Goal: Task Accomplishment & Management: Manage account settings

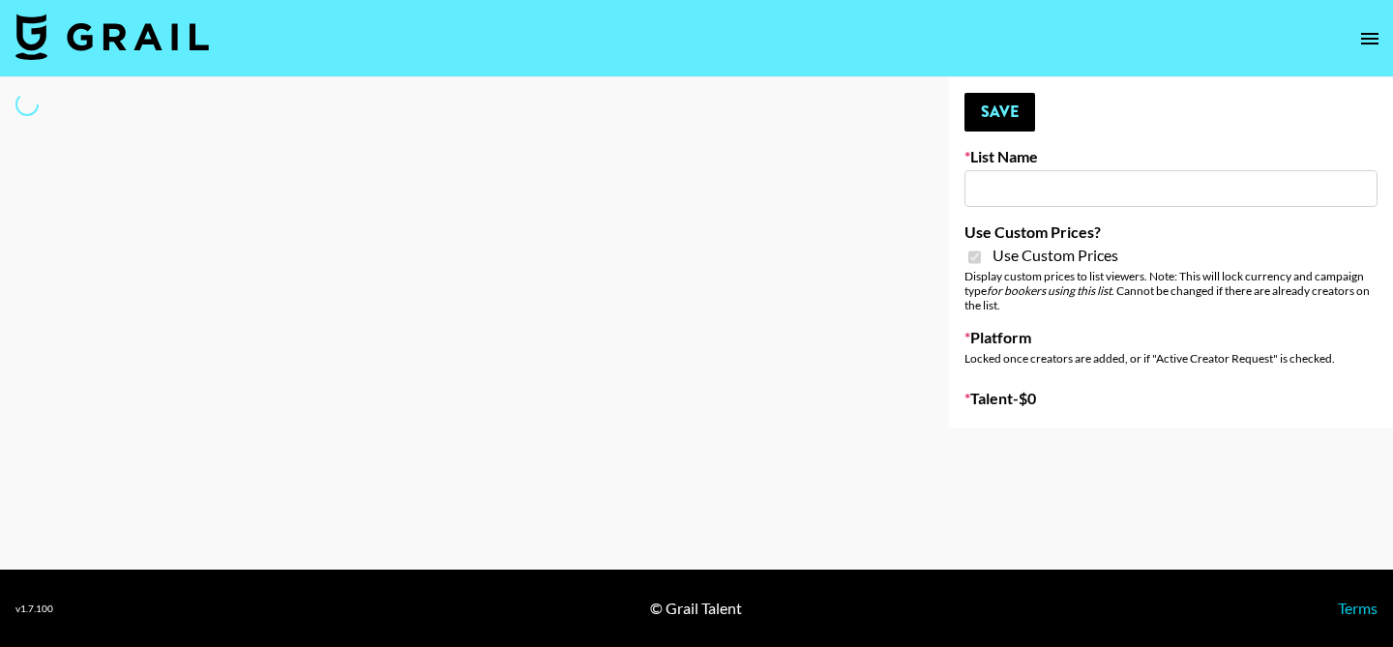
type input "Content Labs for Perplexity"
checkbox input "true"
select select "Brand"
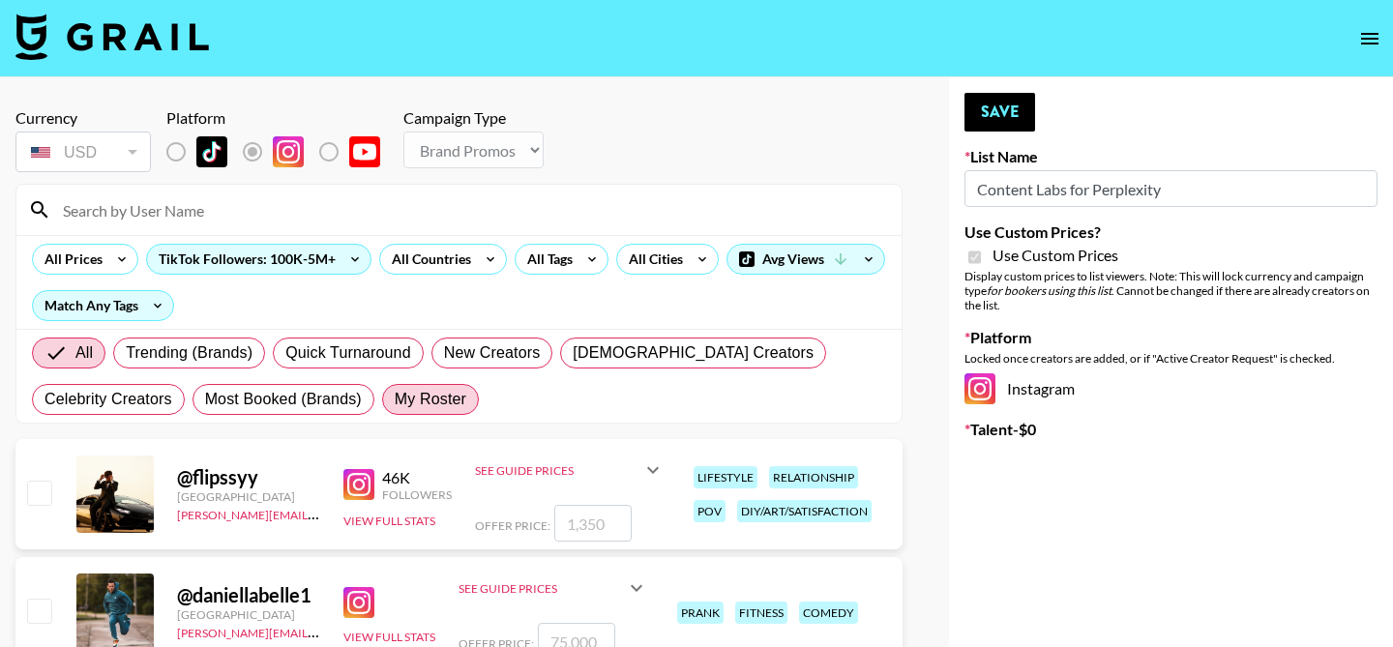
click at [408, 408] on span "My Roster" at bounding box center [431, 399] width 72 height 23
click at [395, 399] on input "My Roster" at bounding box center [395, 399] width 0 height 0
radio input "true"
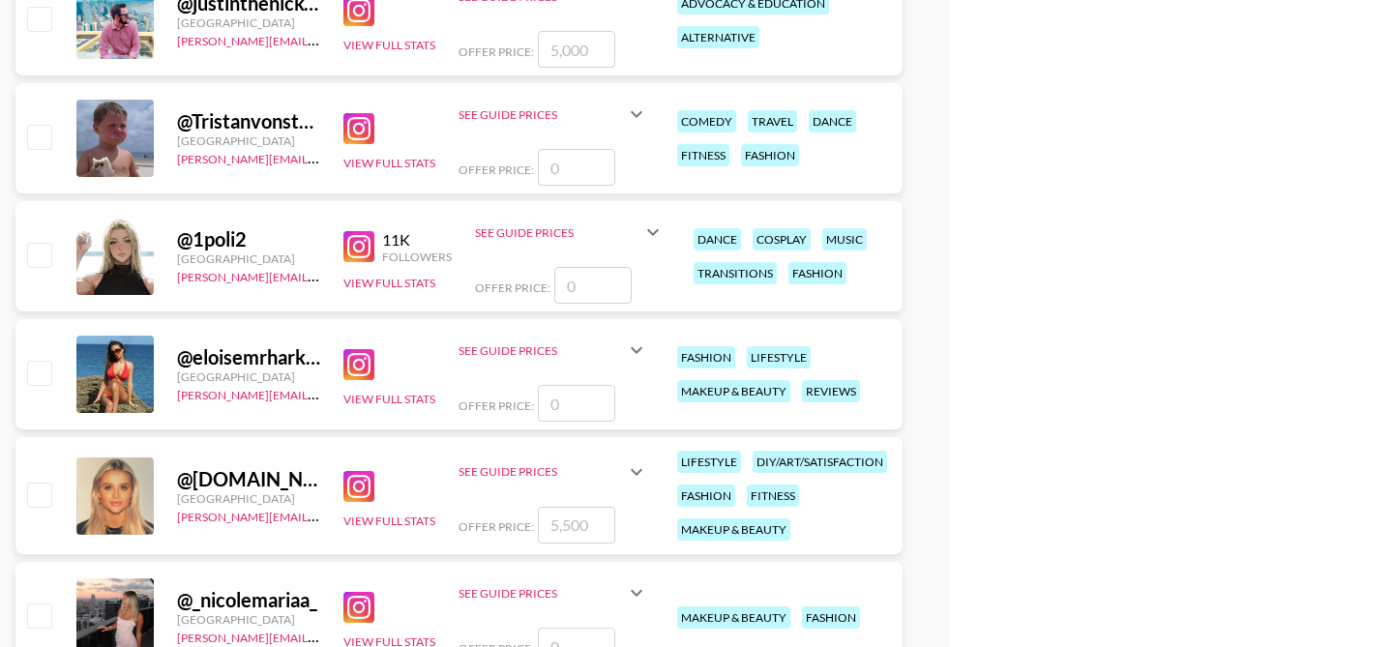
scroll to position [719, 0]
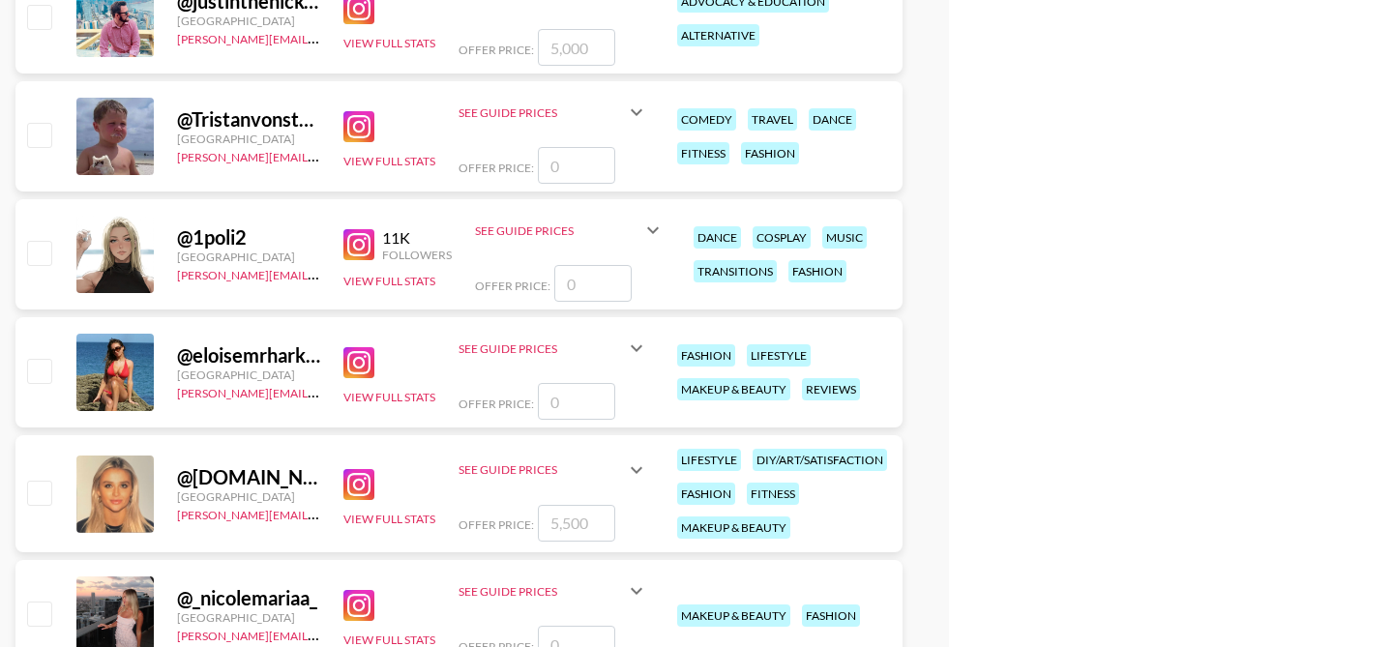
click at [37, 499] on input "checkbox" at bounding box center [38, 492] width 23 height 23
checkbox input "true"
click at [564, 479] on div "See Guide Prices" at bounding box center [553, 470] width 190 height 46
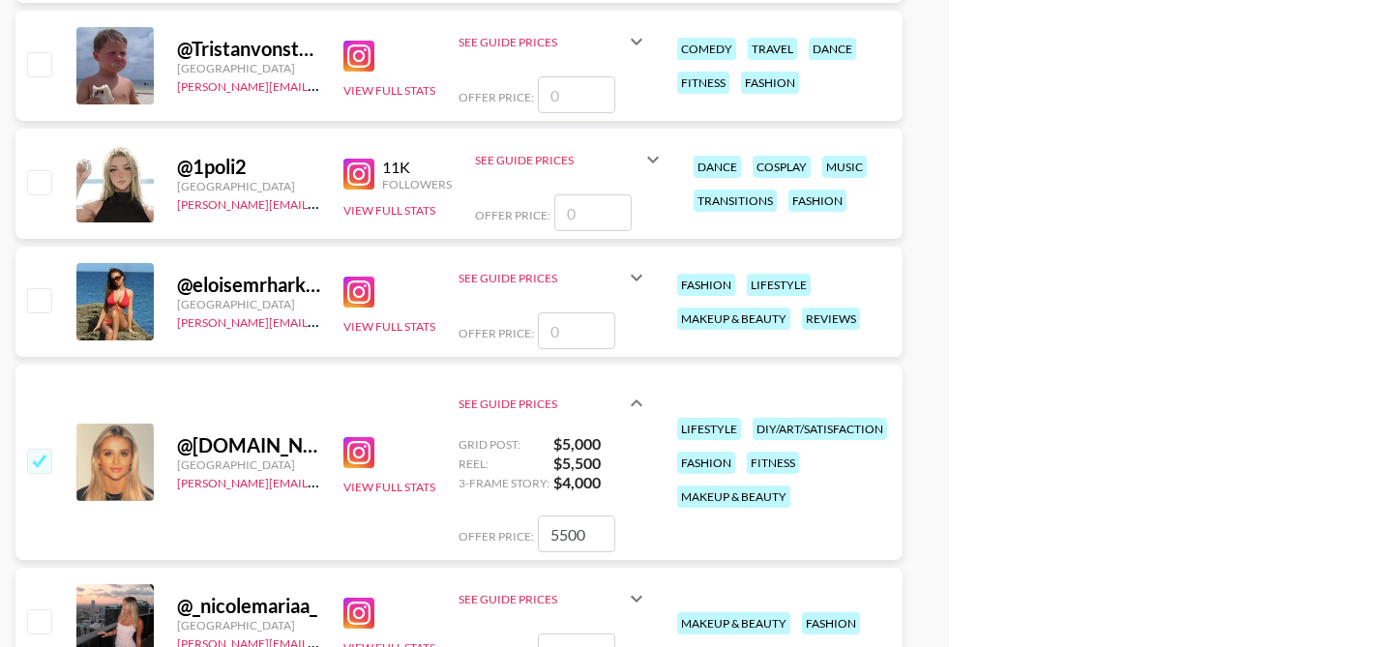
scroll to position [804, 0]
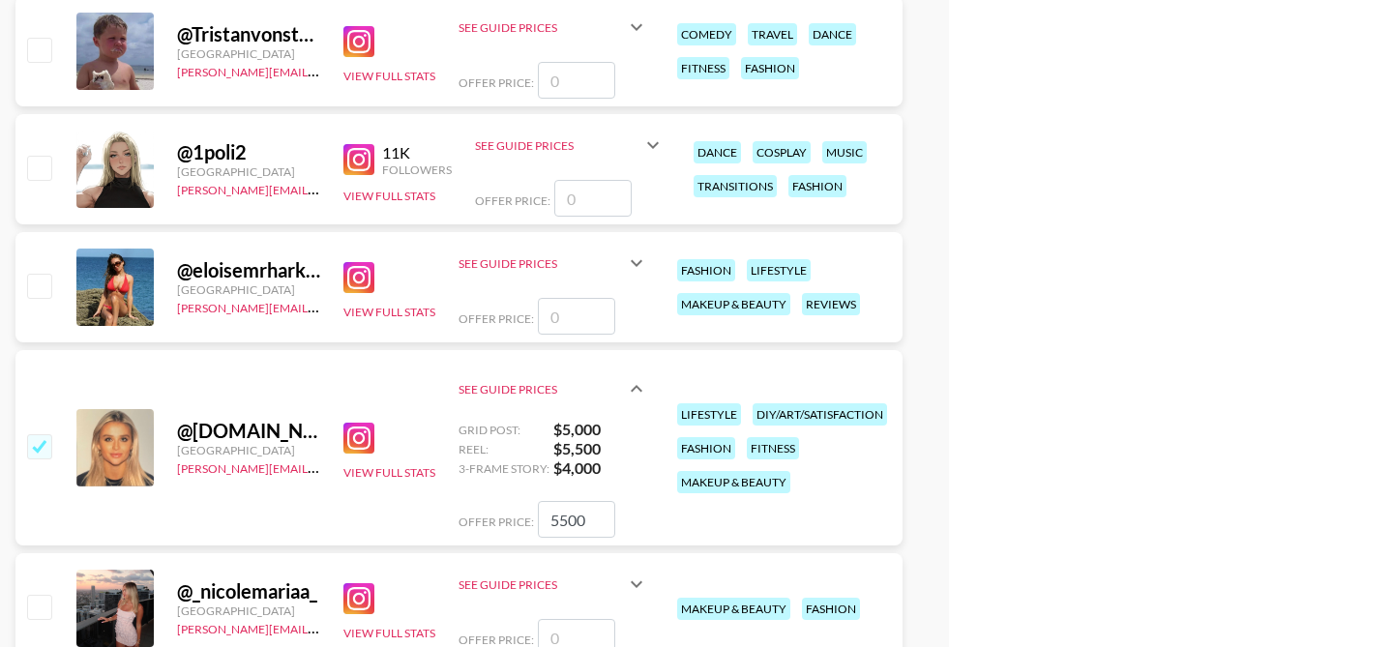
click at [634, 387] on icon at bounding box center [636, 388] width 23 height 23
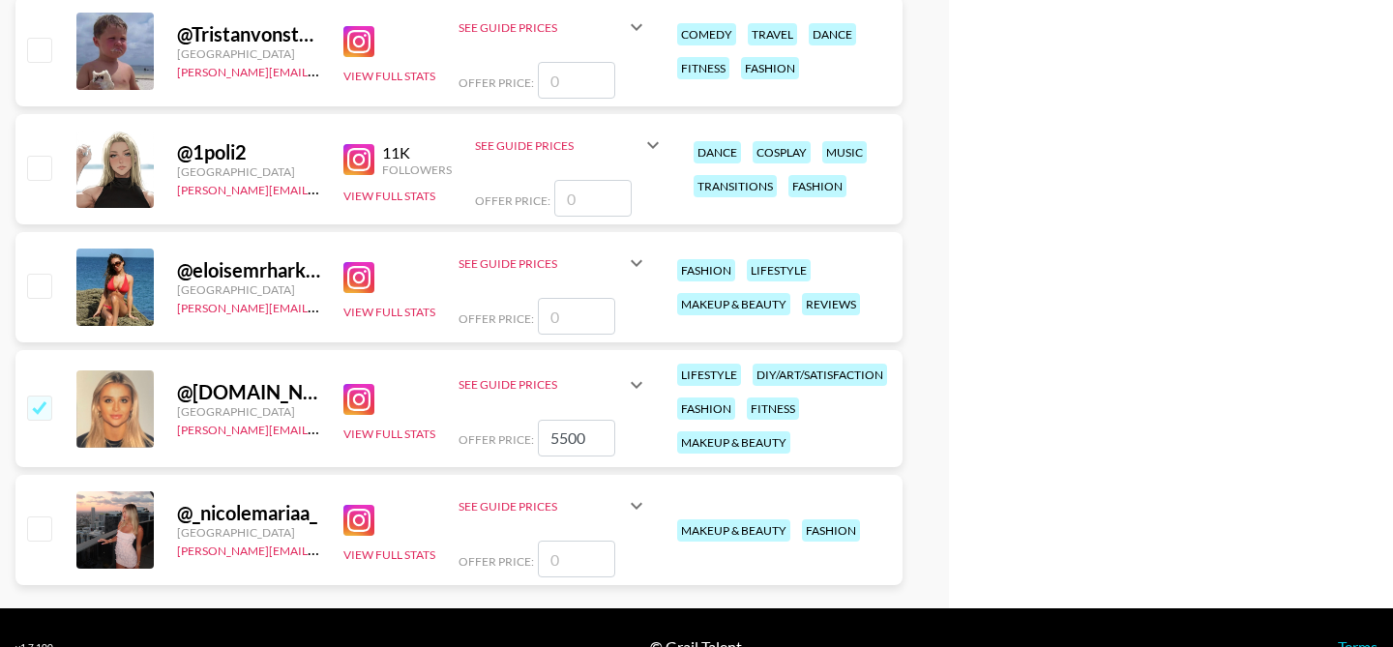
drag, startPoint x: 594, startPoint y: 437, endPoint x: 549, endPoint y: 437, distance: 44.5
click at [549, 437] on input "5500" at bounding box center [576, 438] width 77 height 37
type input "12000"
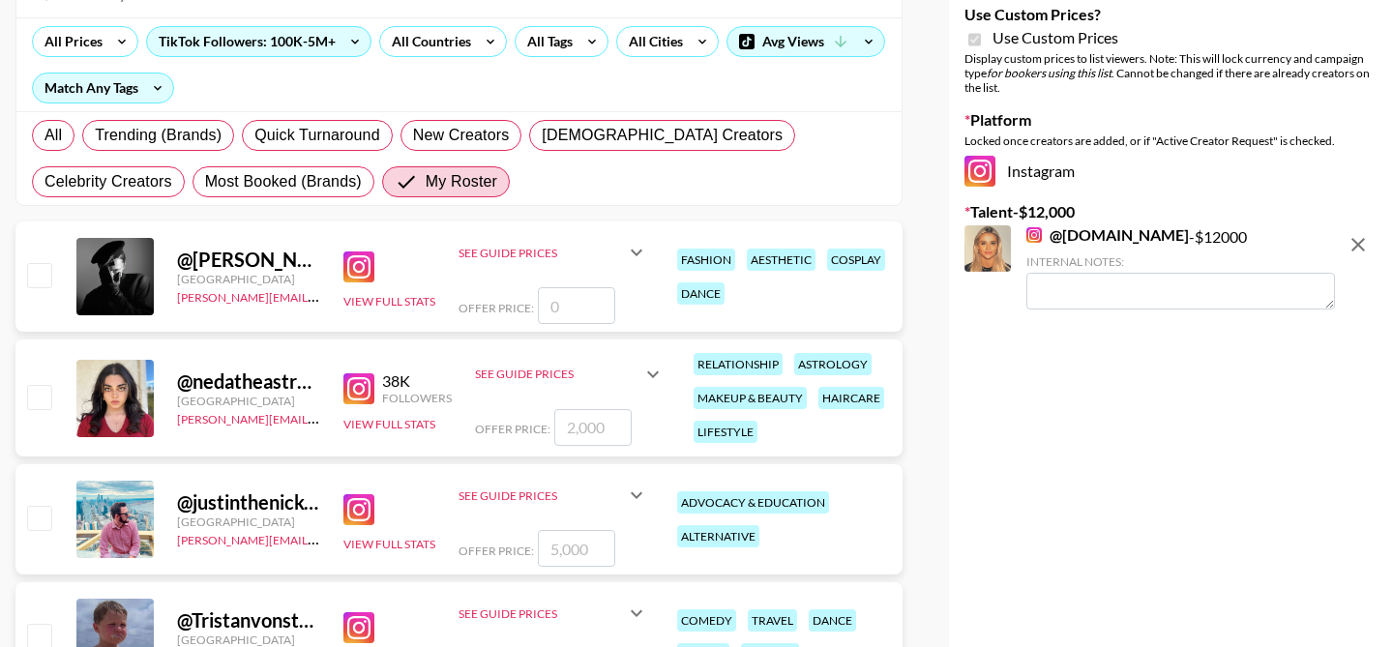
scroll to position [130, 0]
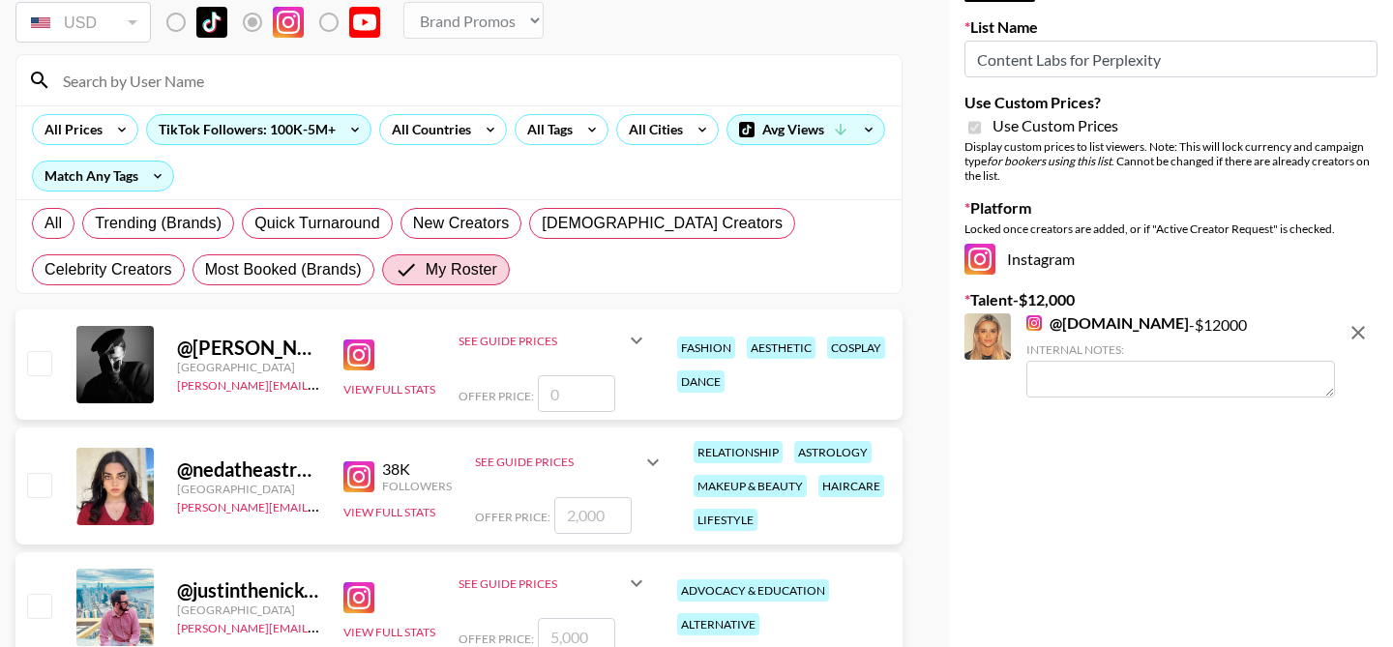
click at [1120, 389] on textarea at bounding box center [1180, 379] width 309 height 37
type textarea "for all deliverables"
click at [1183, 440] on div "Your changes have been saved! Save List Name Content Labs for Perplexity Use Cu…" at bounding box center [1171, 615] width 444 height 1335
radio input "true"
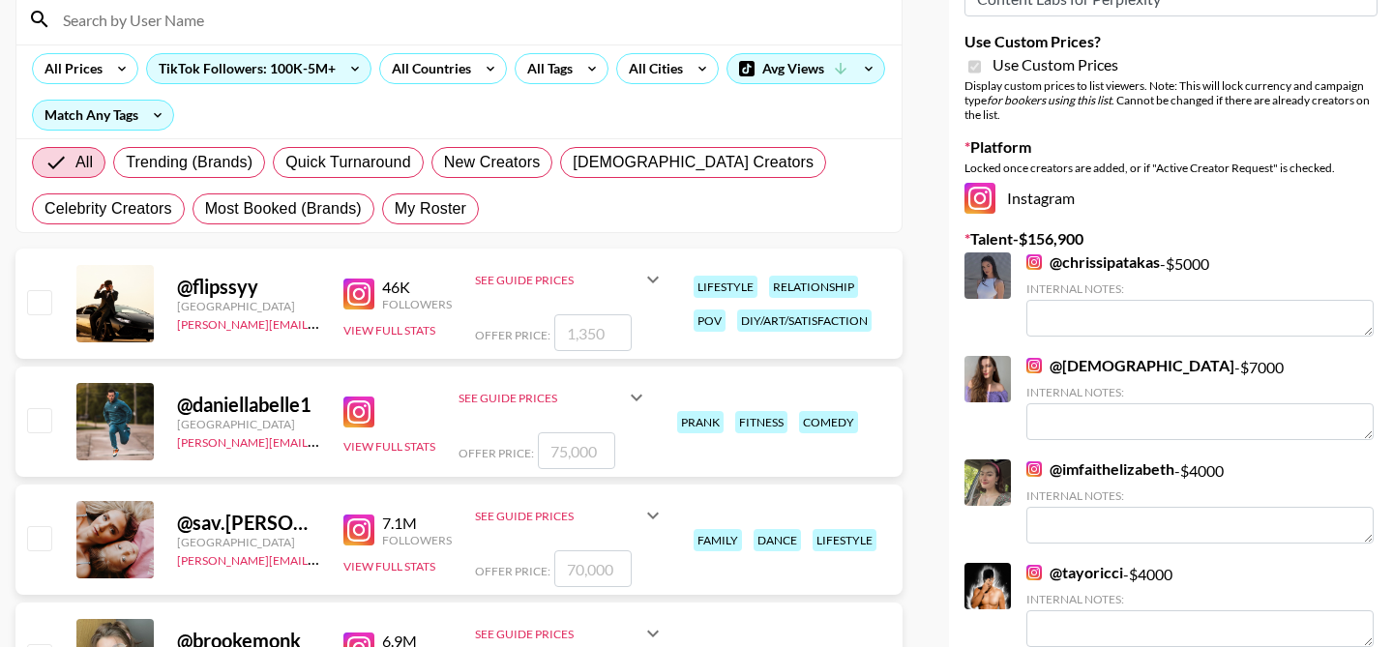
scroll to position [0, 0]
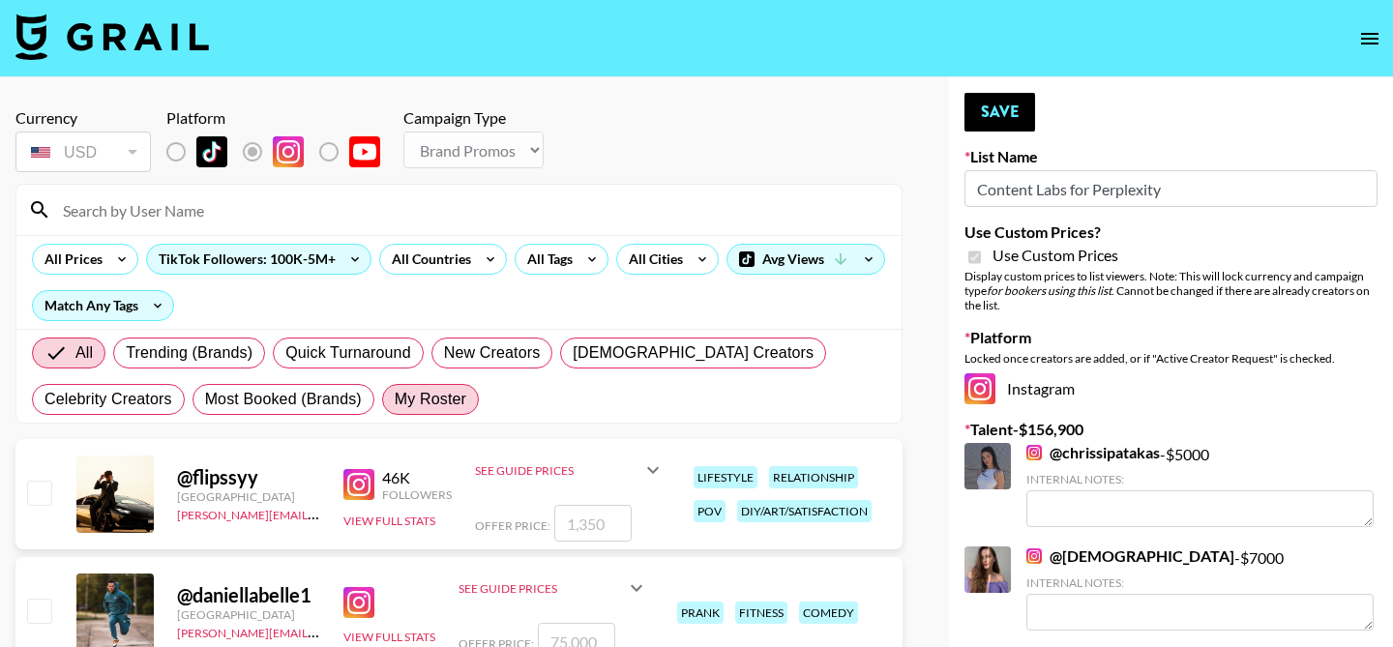
click at [446, 413] on label "My Roster" at bounding box center [430, 399] width 97 height 31
click at [395, 399] on input "My Roster" at bounding box center [395, 399] width 0 height 0
radio input "true"
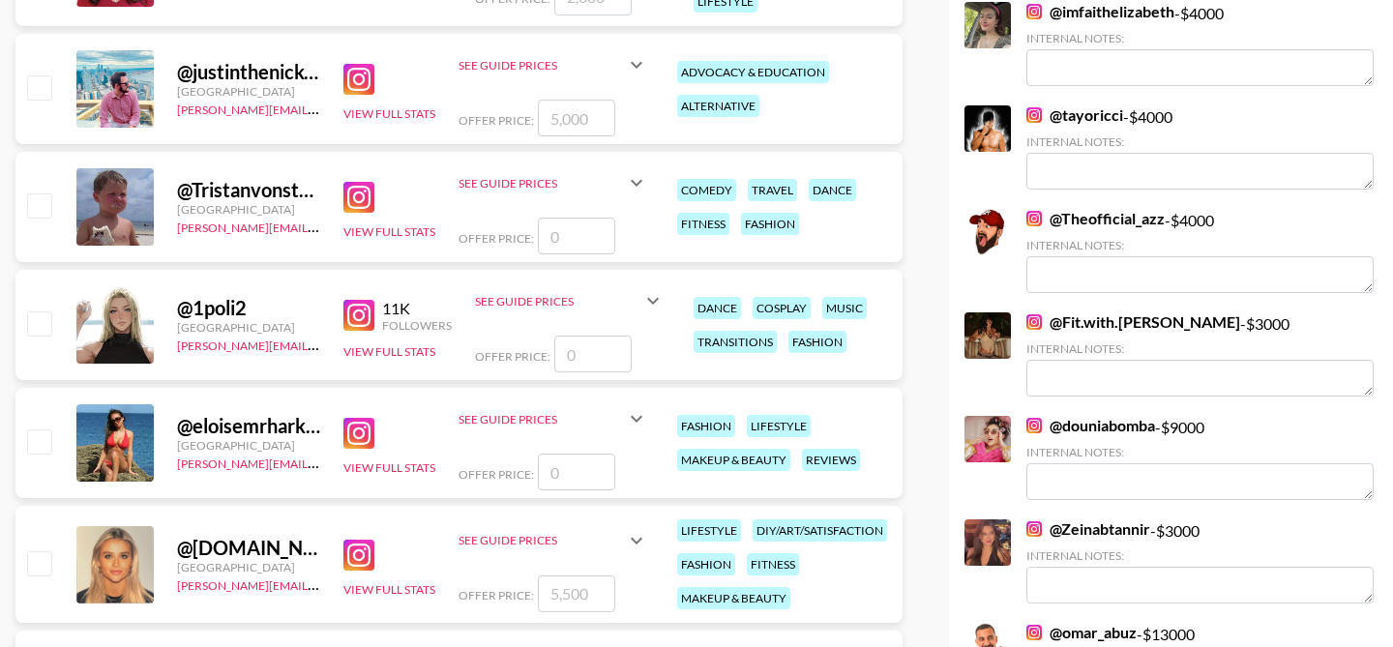
scroll to position [668, 0]
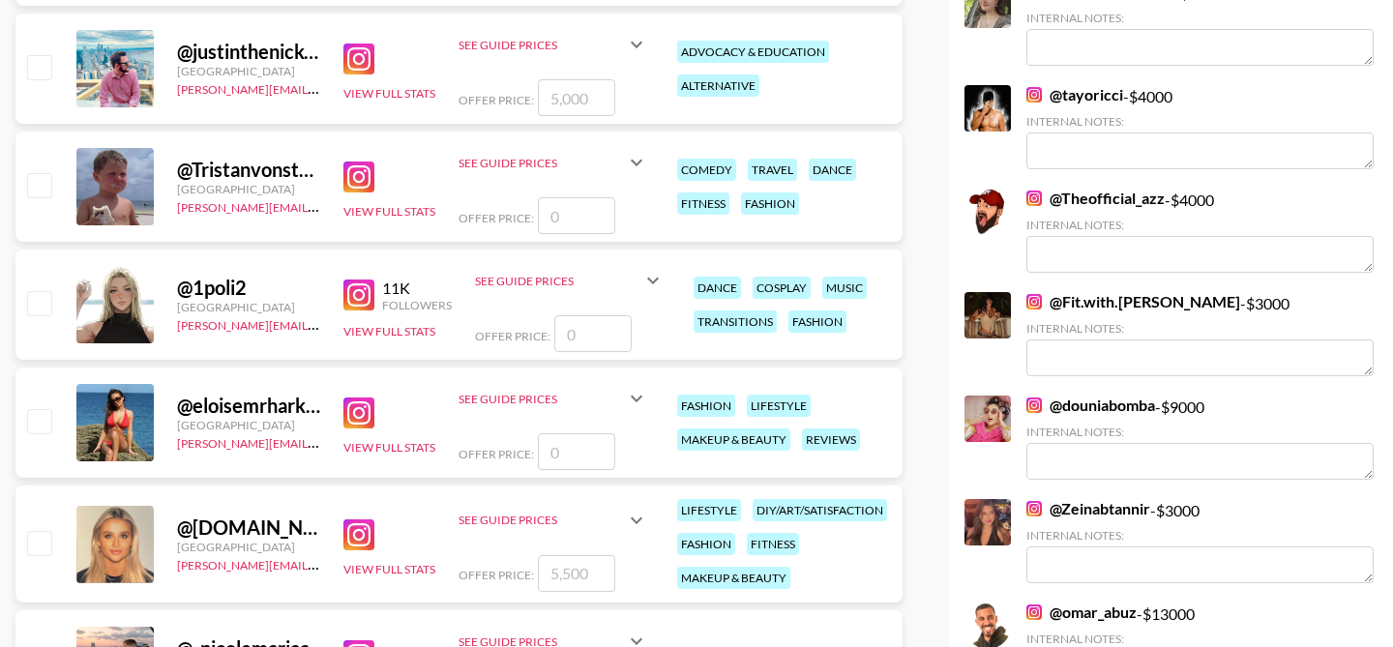
click at [39, 549] on input "checkbox" at bounding box center [38, 542] width 23 height 23
checkbox input "true"
drag, startPoint x: 589, startPoint y: 574, endPoint x: 528, endPoint y: 575, distance: 60.9
click at [528, 574] on div "Offer Price: 5500" at bounding box center [553, 573] width 190 height 37
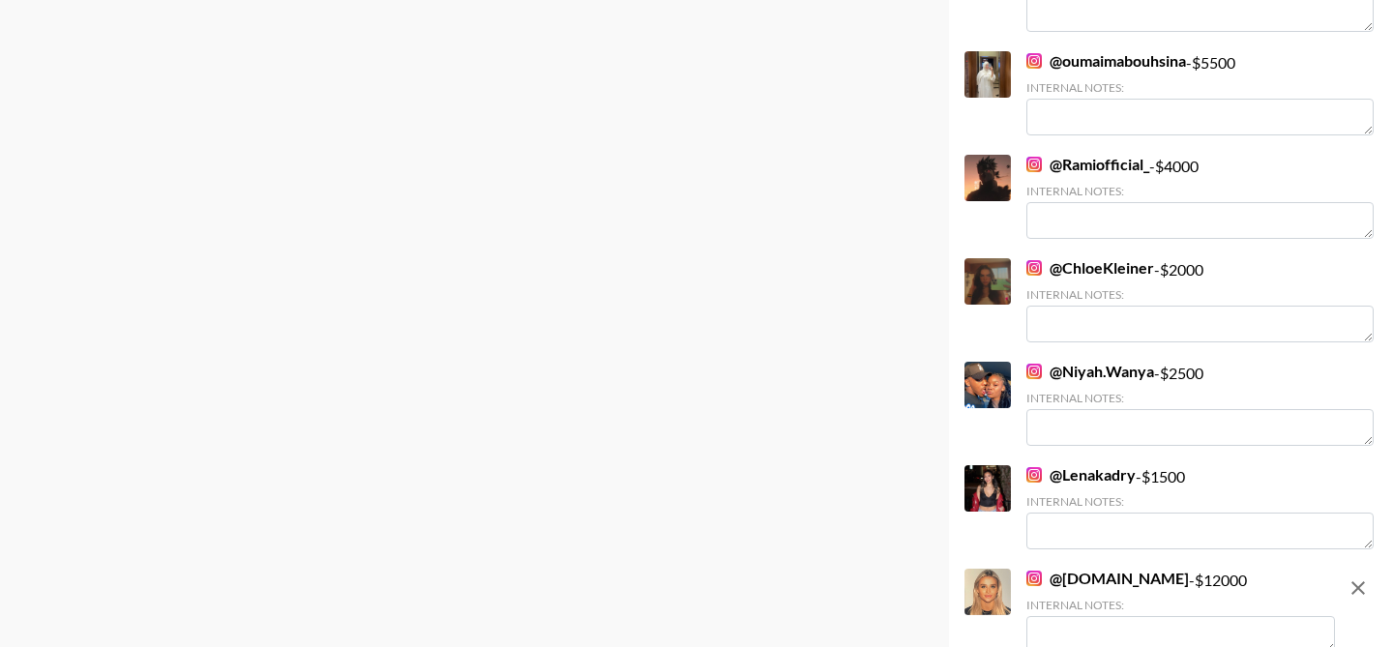
scroll to position [3097, 0]
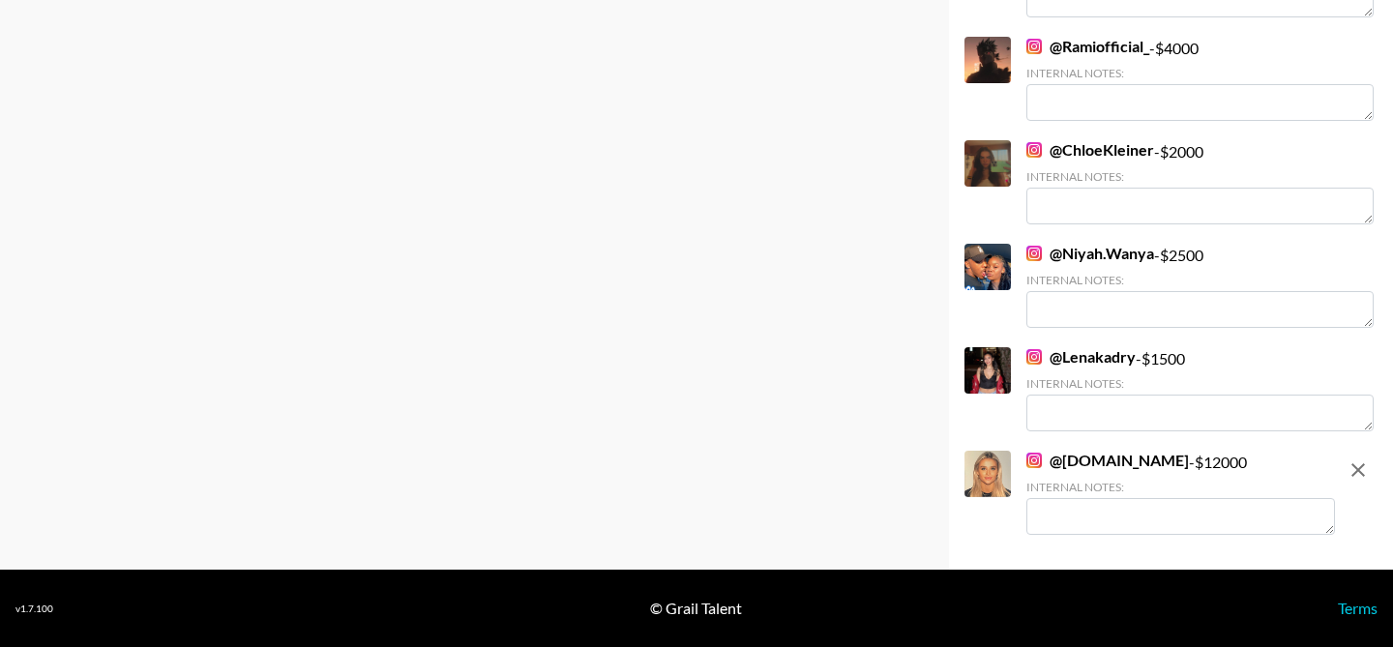
type input "12000"
click at [1193, 531] on textarea at bounding box center [1180, 516] width 309 height 37
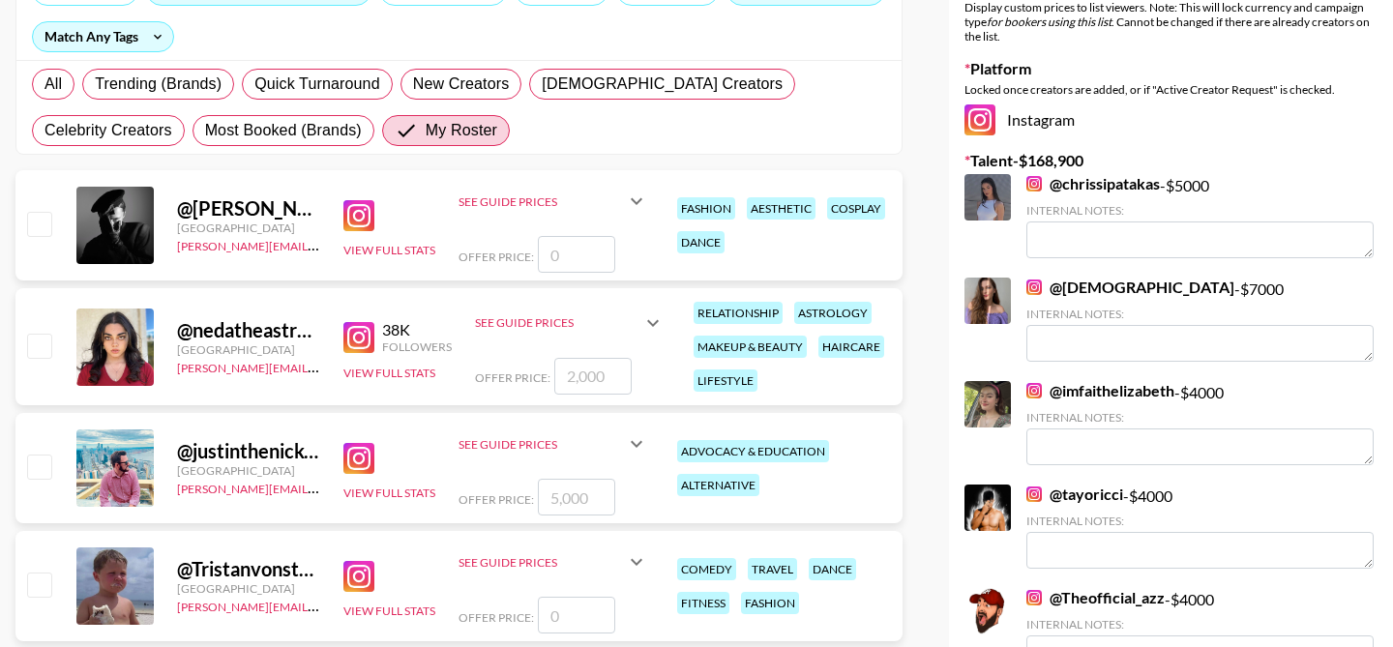
scroll to position [0, 0]
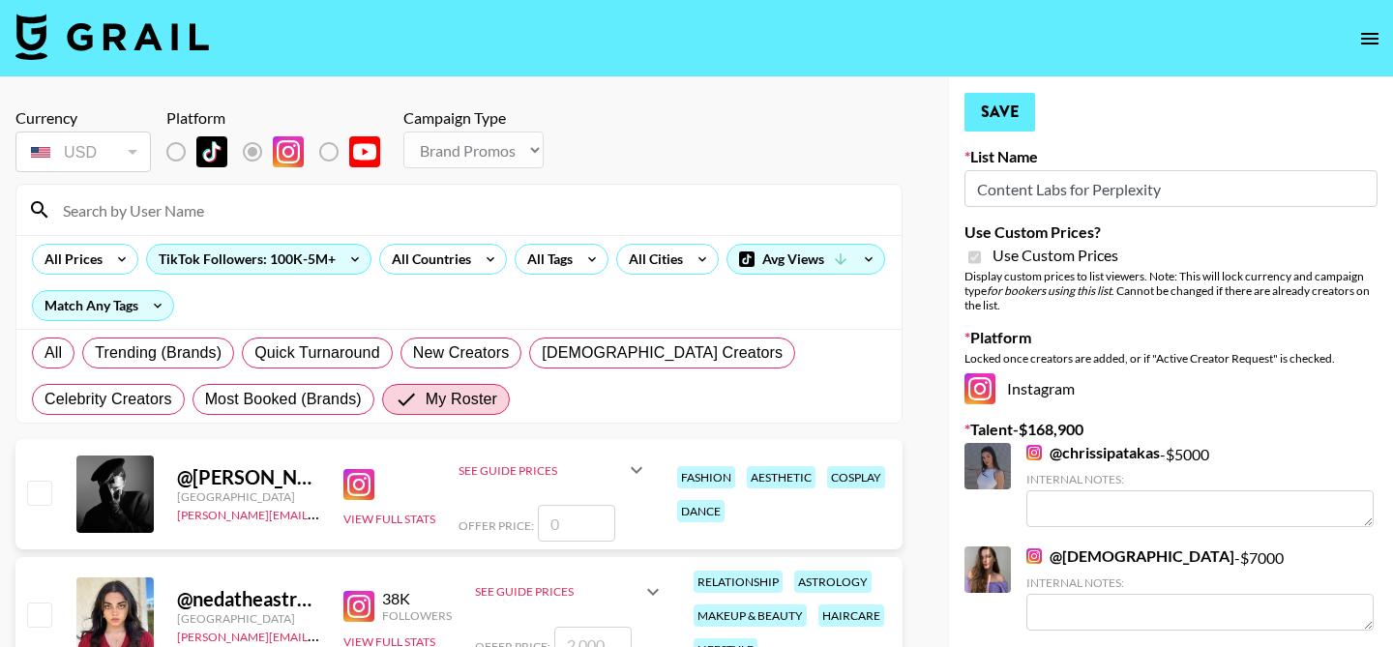
type textarea "for all deliverables"
click at [1000, 113] on button "Save" at bounding box center [999, 112] width 71 height 39
radio input "true"
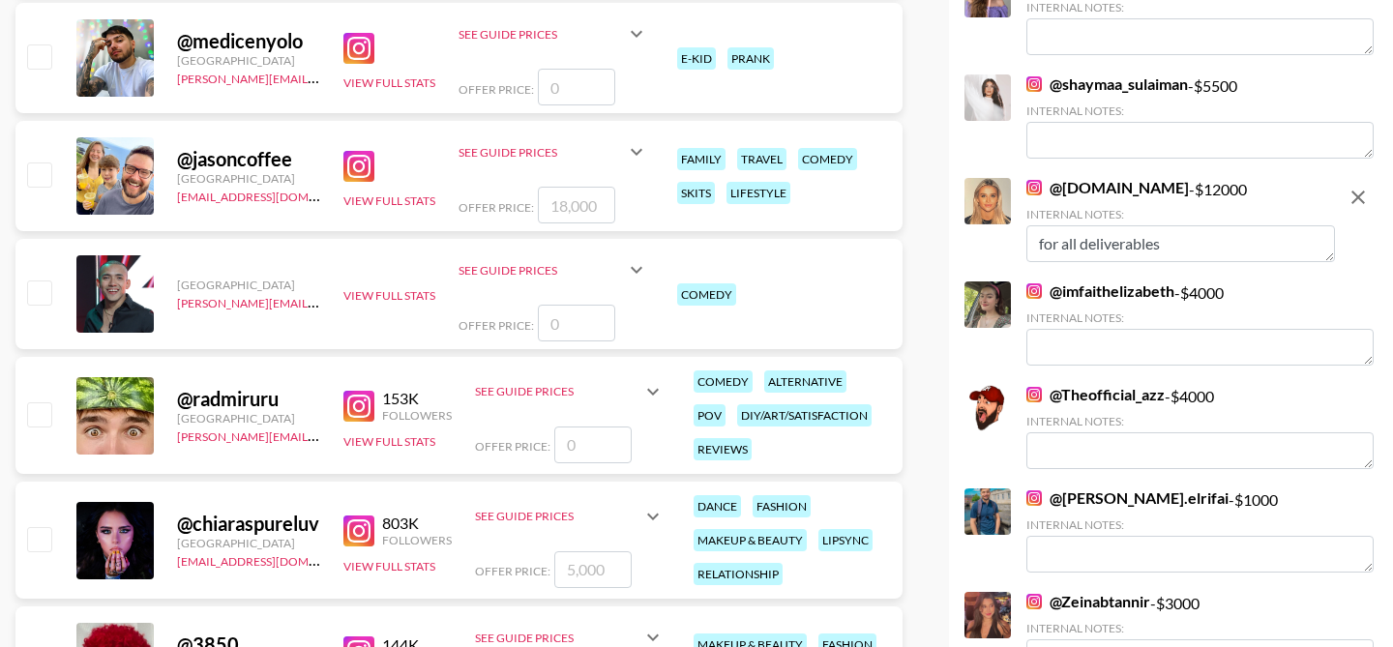
scroll to position [2916, 0]
